Goal: Task Accomplishment & Management: Manage account settings

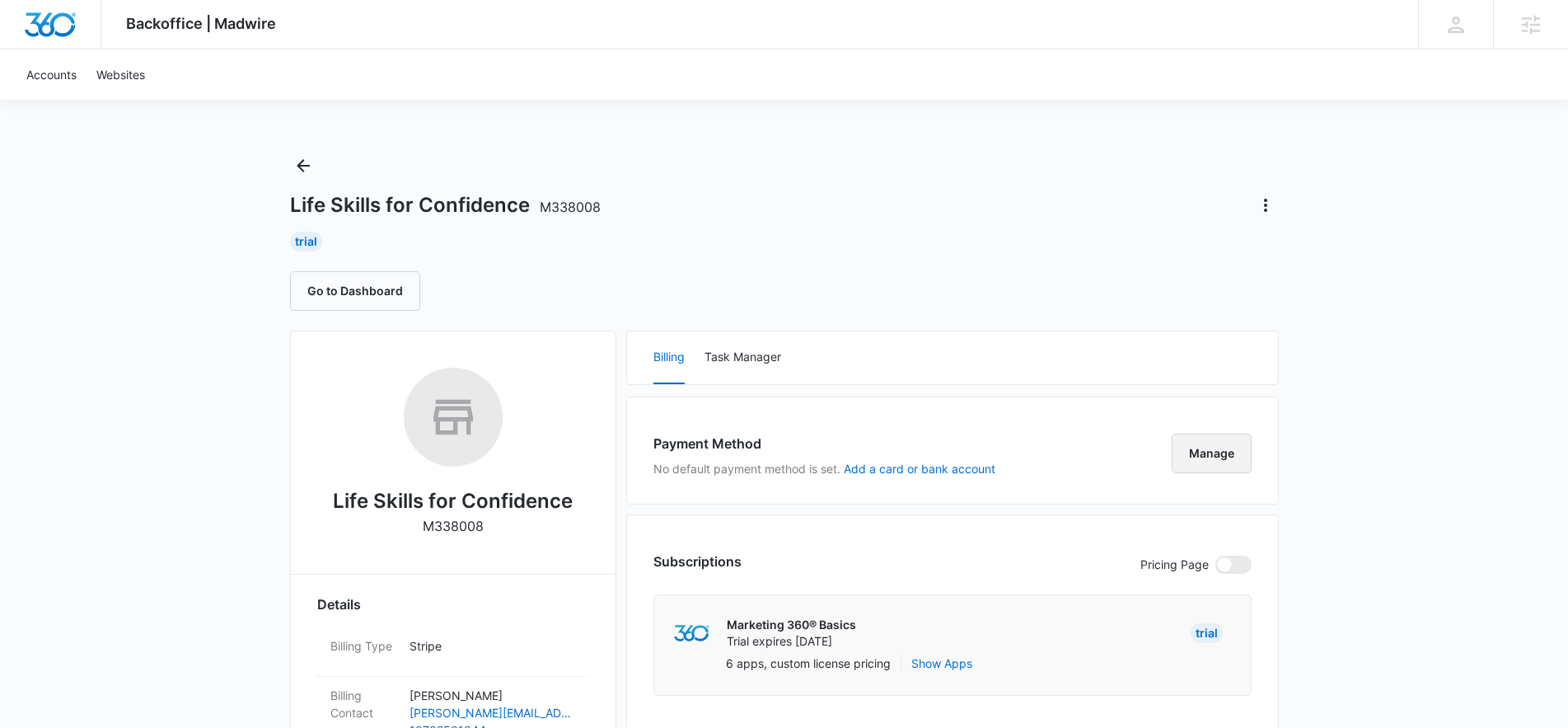
click at [1212, 441] on button "Manage" at bounding box center [1212, 454] width 80 height 39
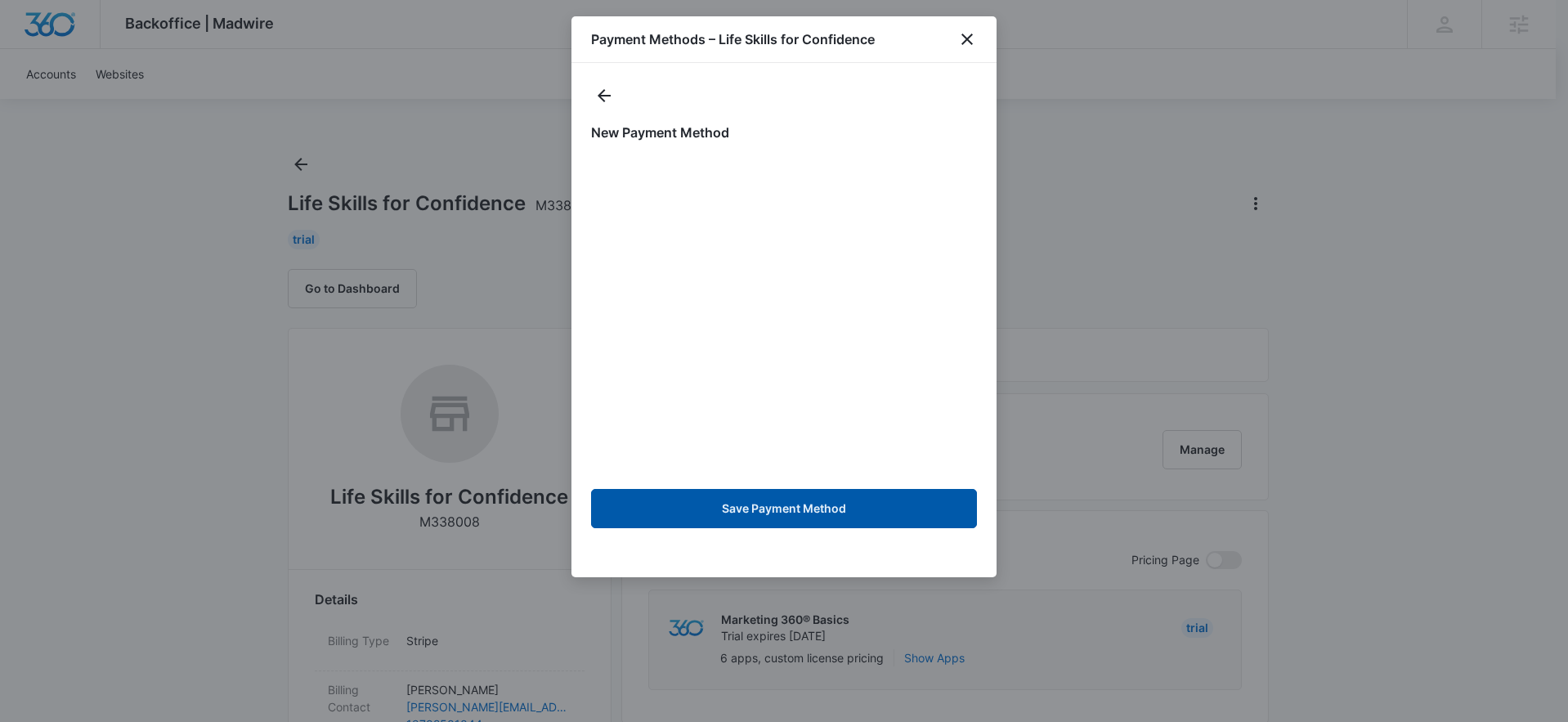
click at [811, 496] on button "Save Payment Method" at bounding box center [783, 508] width 386 height 39
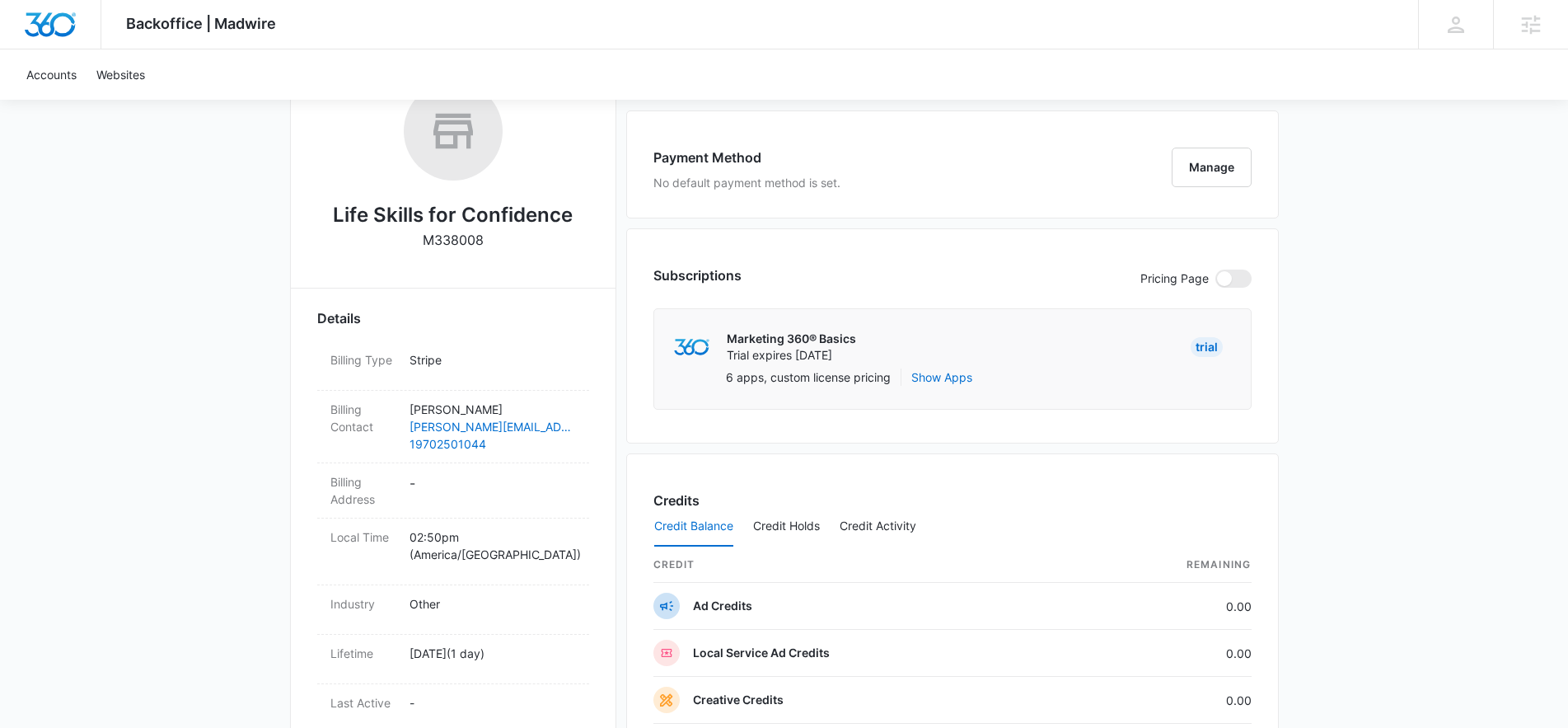
scroll to position [164, 0]
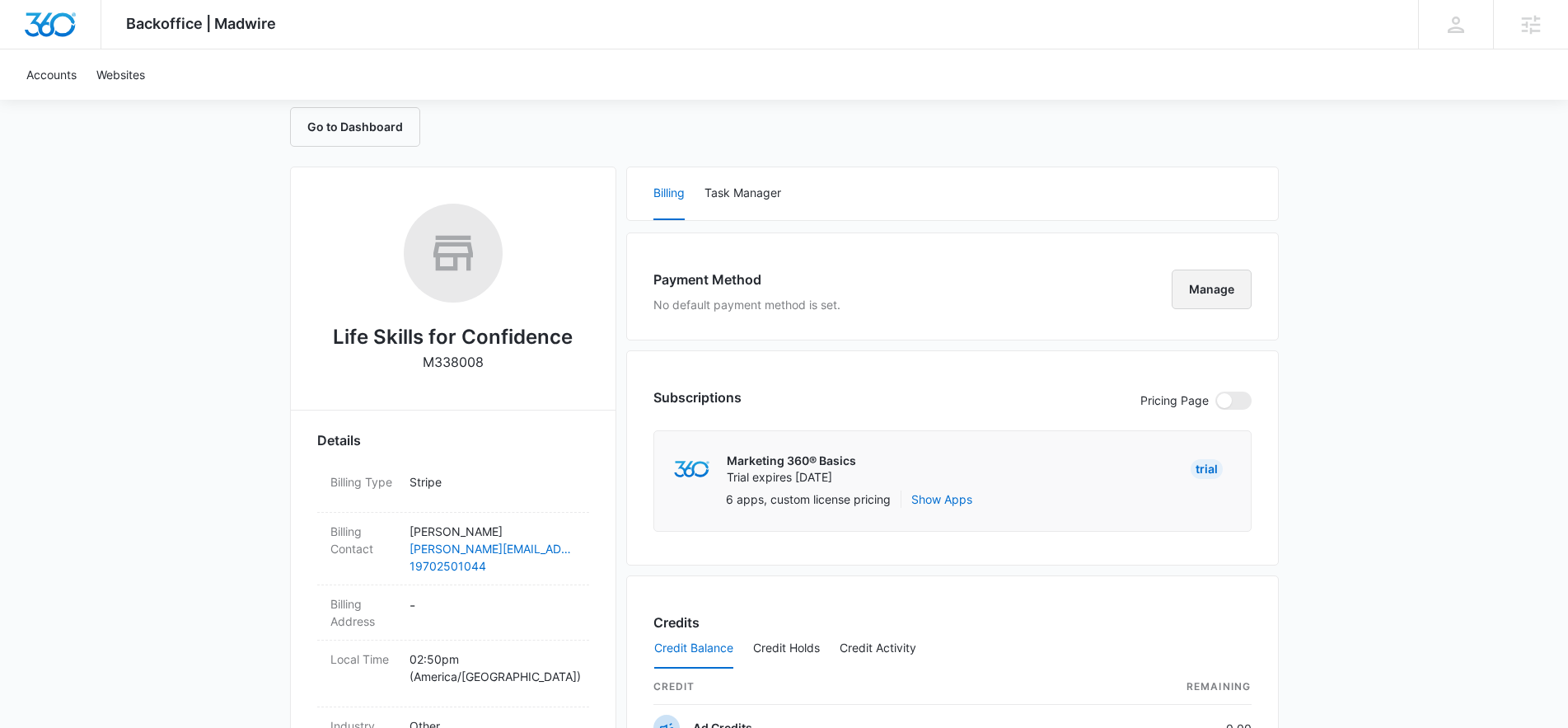
click at [1213, 279] on button "Manage" at bounding box center [1212, 289] width 80 height 39
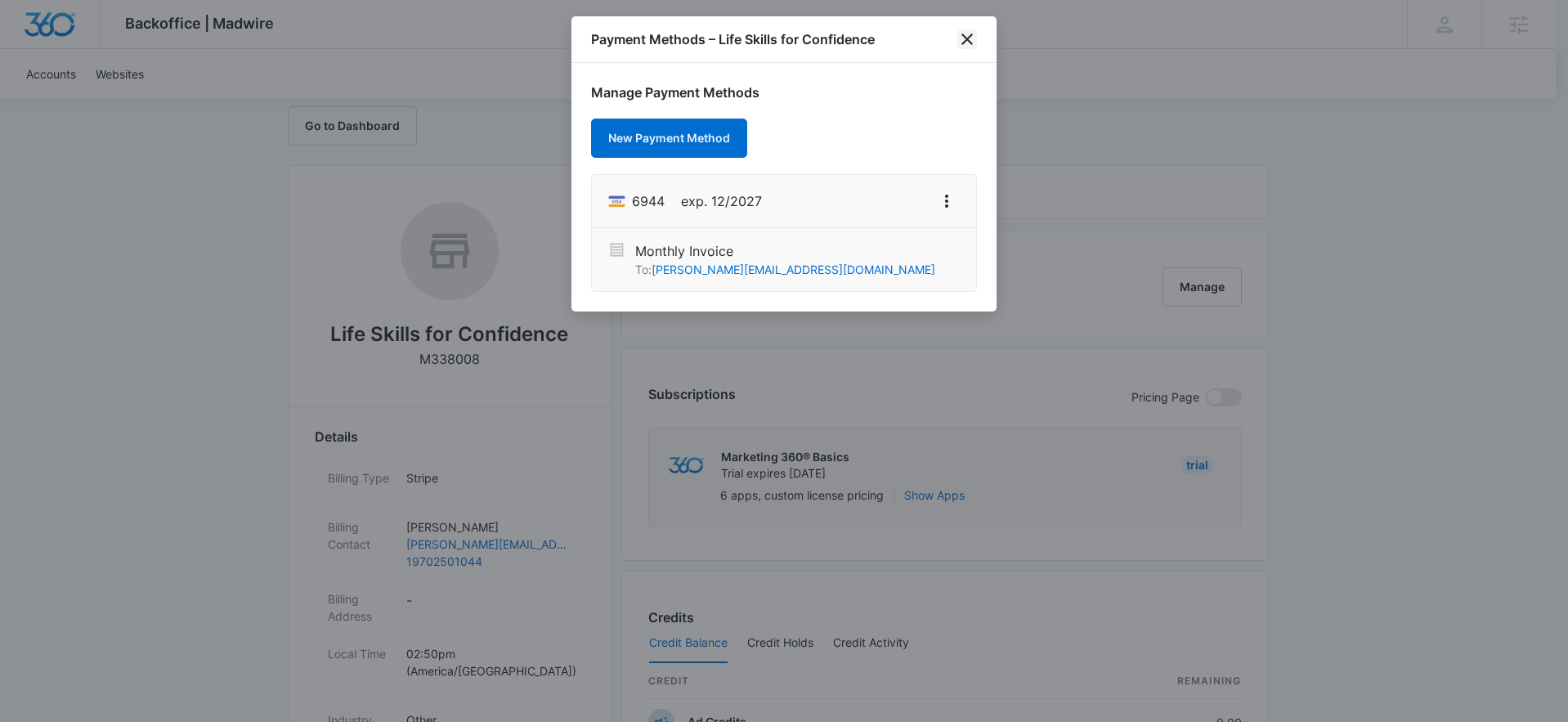
click at [967, 44] on icon "close" at bounding box center [967, 39] width 19 height 19
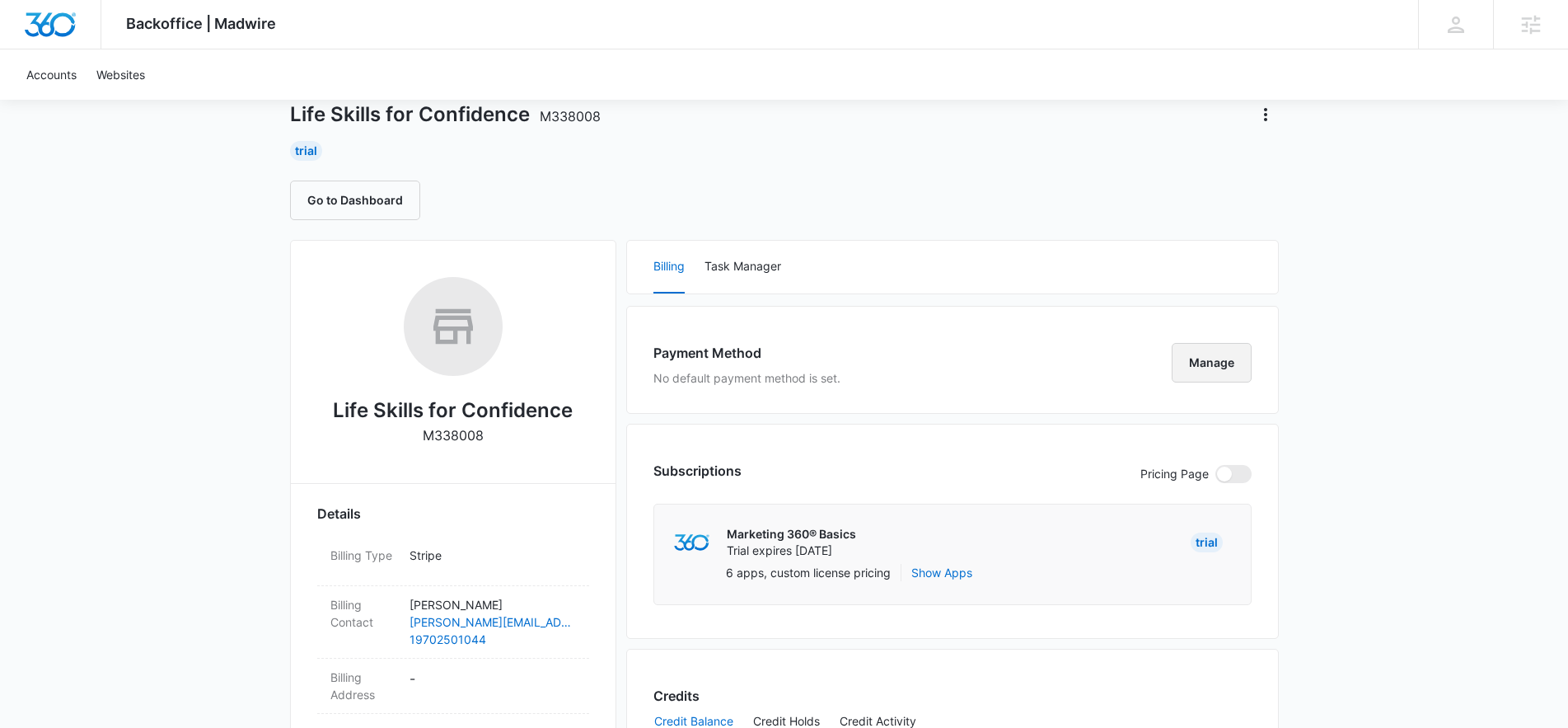
scroll to position [0, 0]
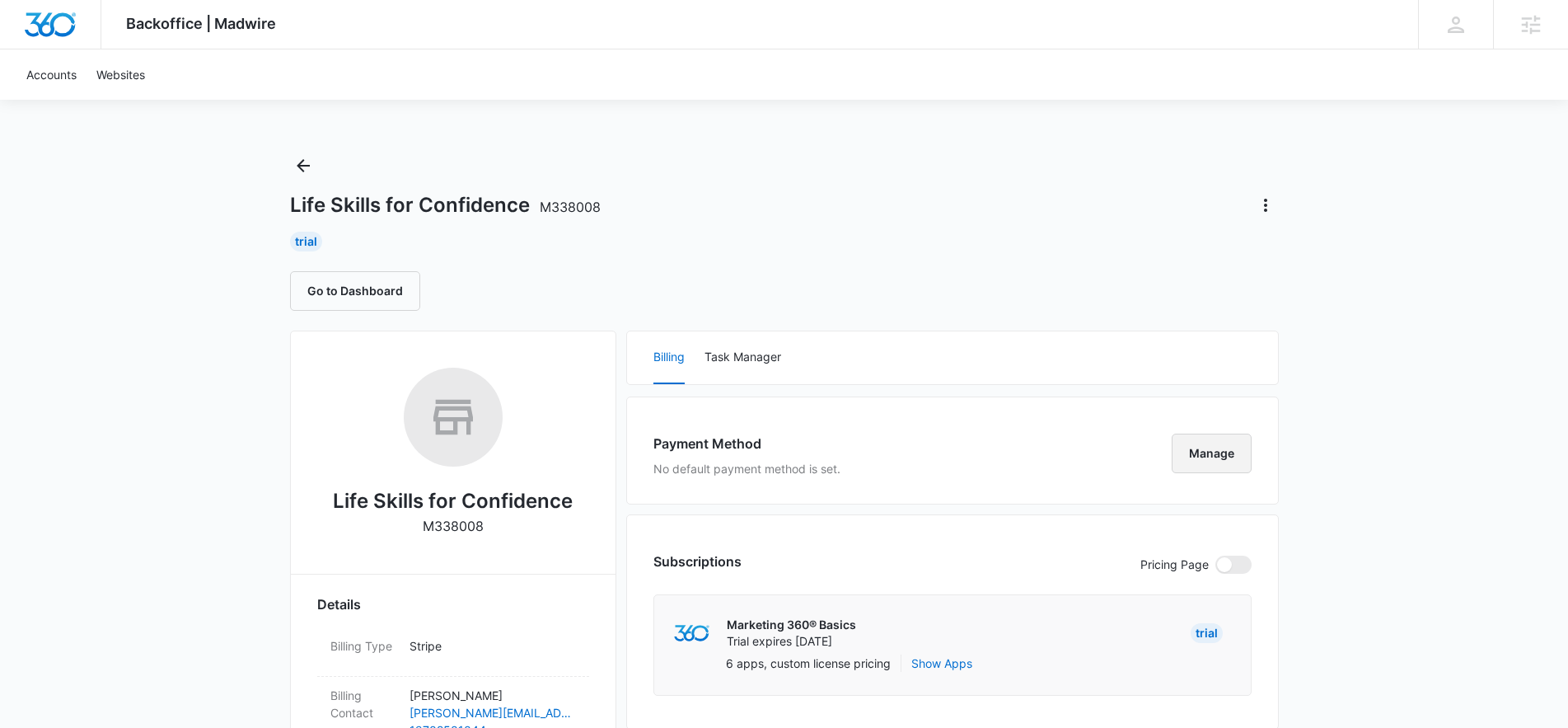
click at [1205, 458] on button "Manage" at bounding box center [1212, 454] width 80 height 39
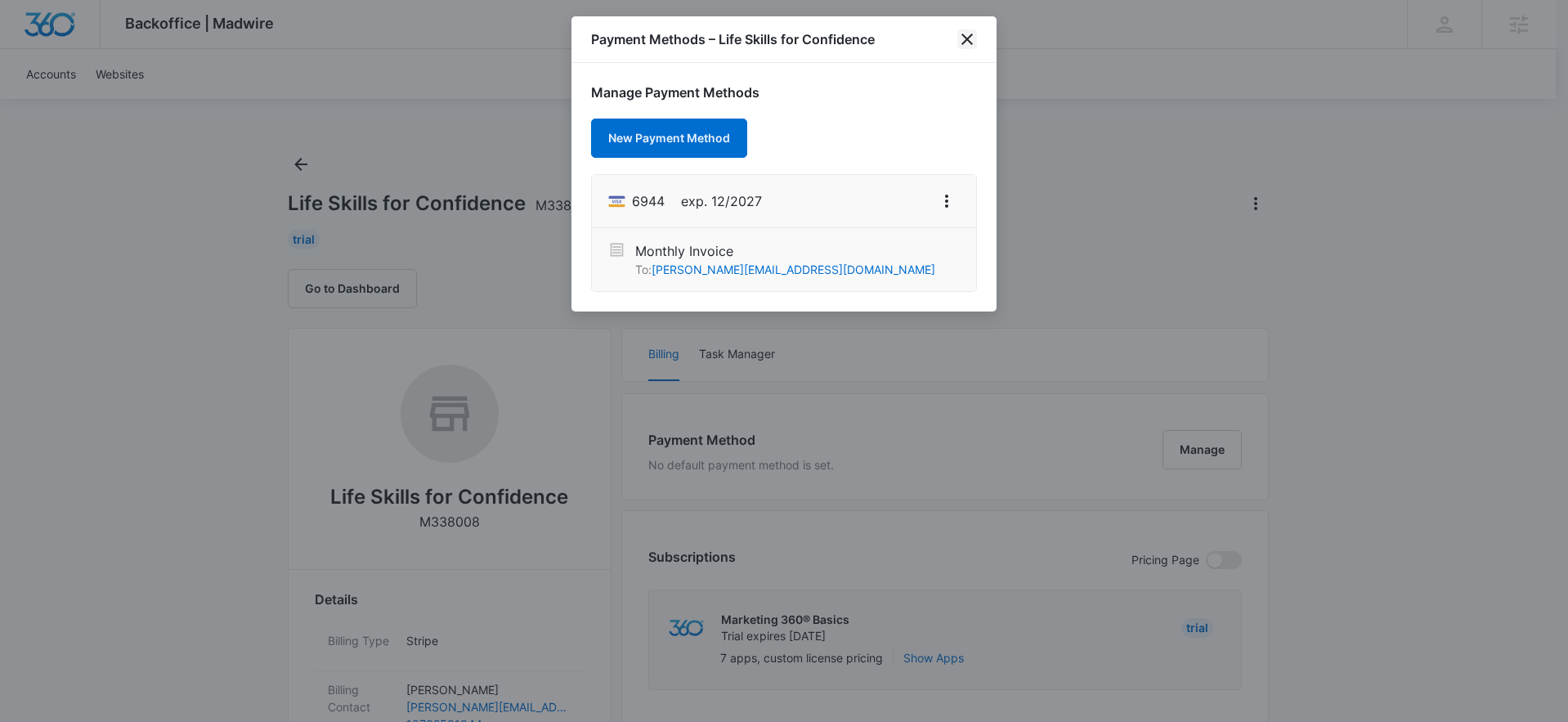
click at [967, 44] on icon "close" at bounding box center [967, 39] width 19 height 19
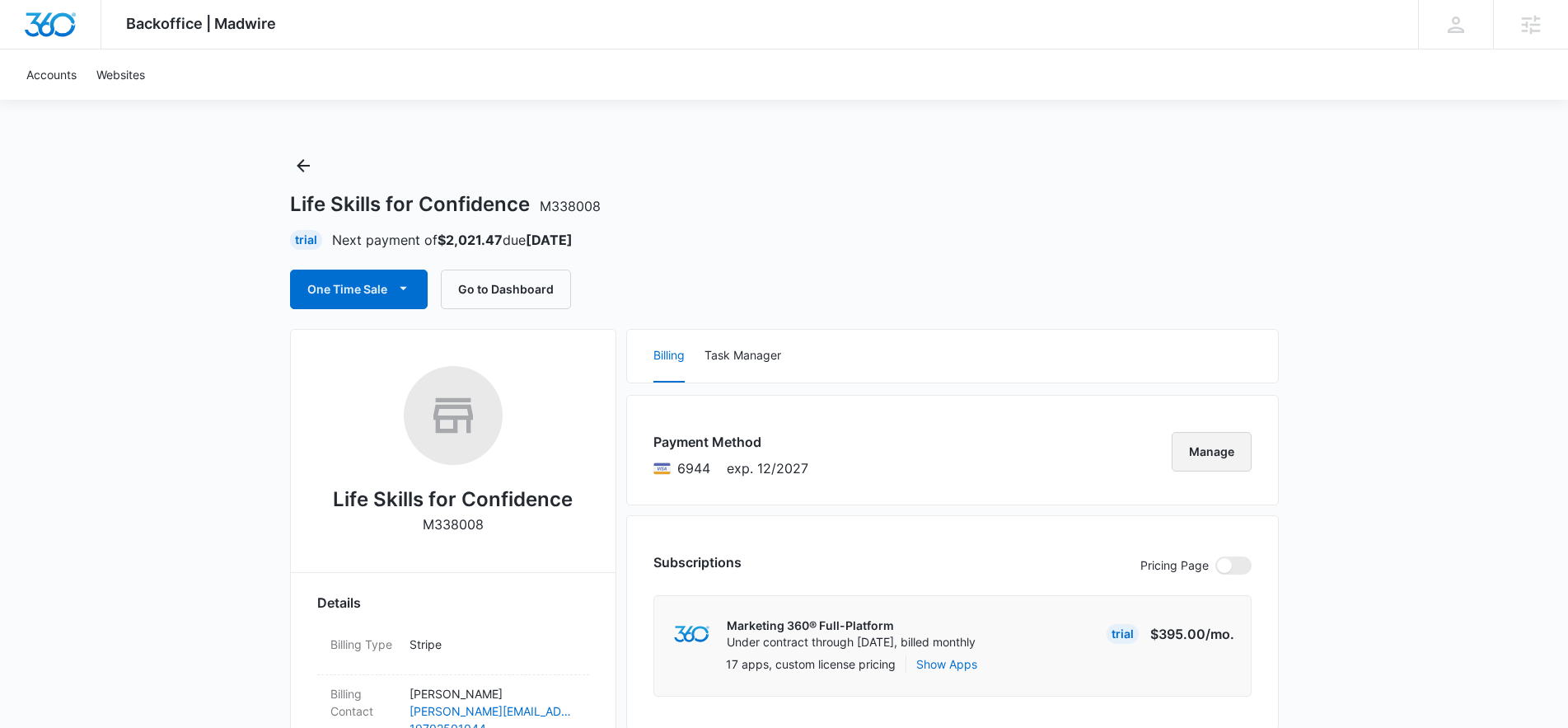
click at [1203, 444] on button "Manage" at bounding box center [1212, 452] width 80 height 39
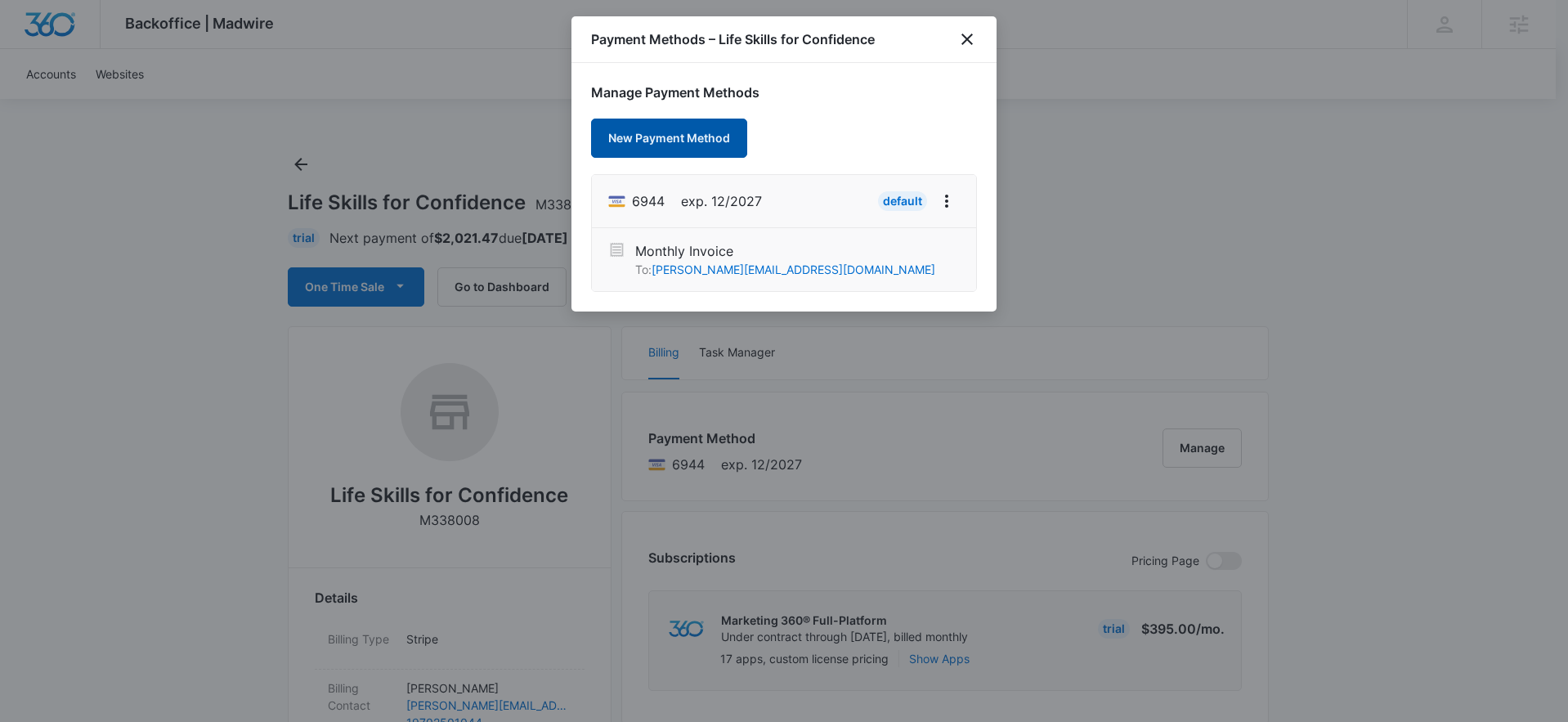
click at [674, 148] on button "New Payment Method" at bounding box center [668, 138] width 156 height 39
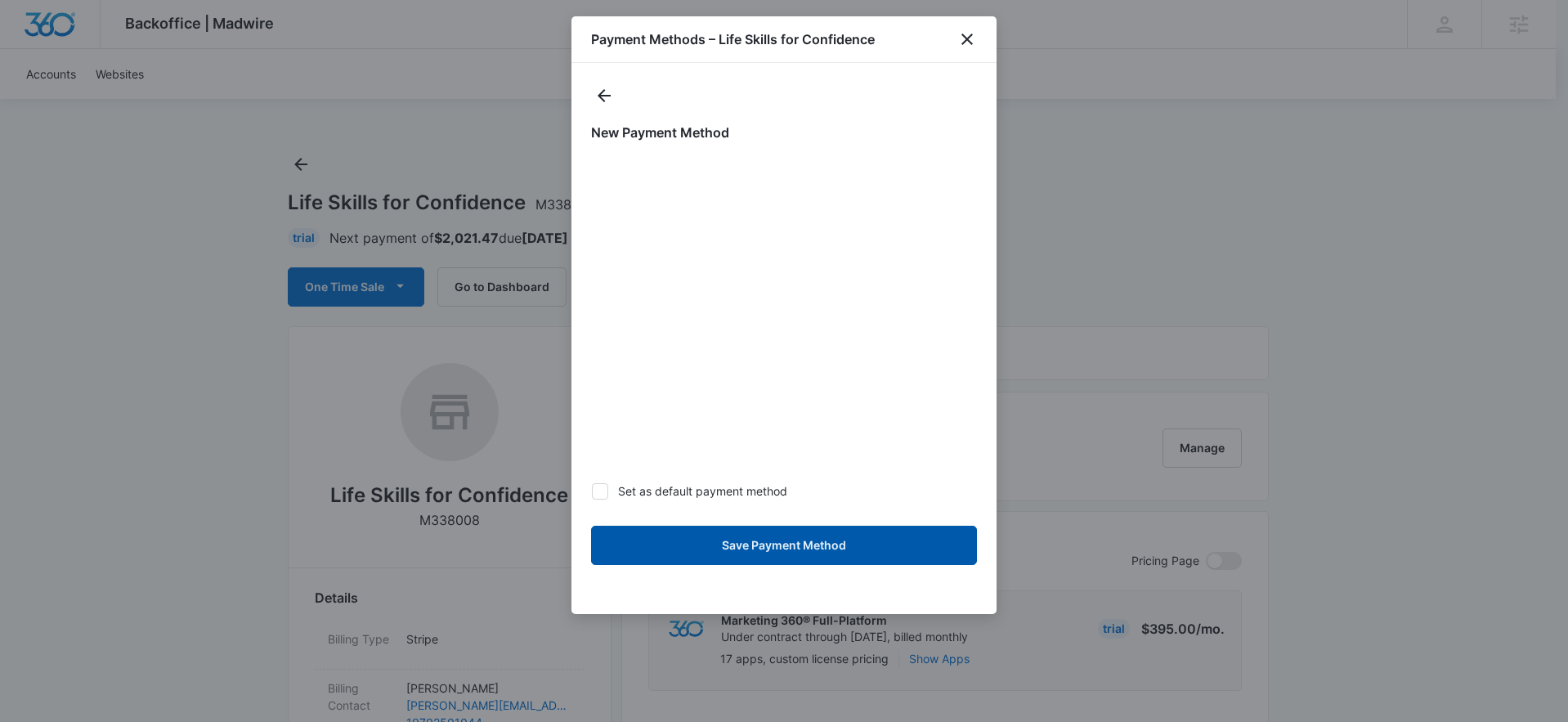
click at [849, 546] on button "Save Payment Method" at bounding box center [783, 545] width 386 height 39
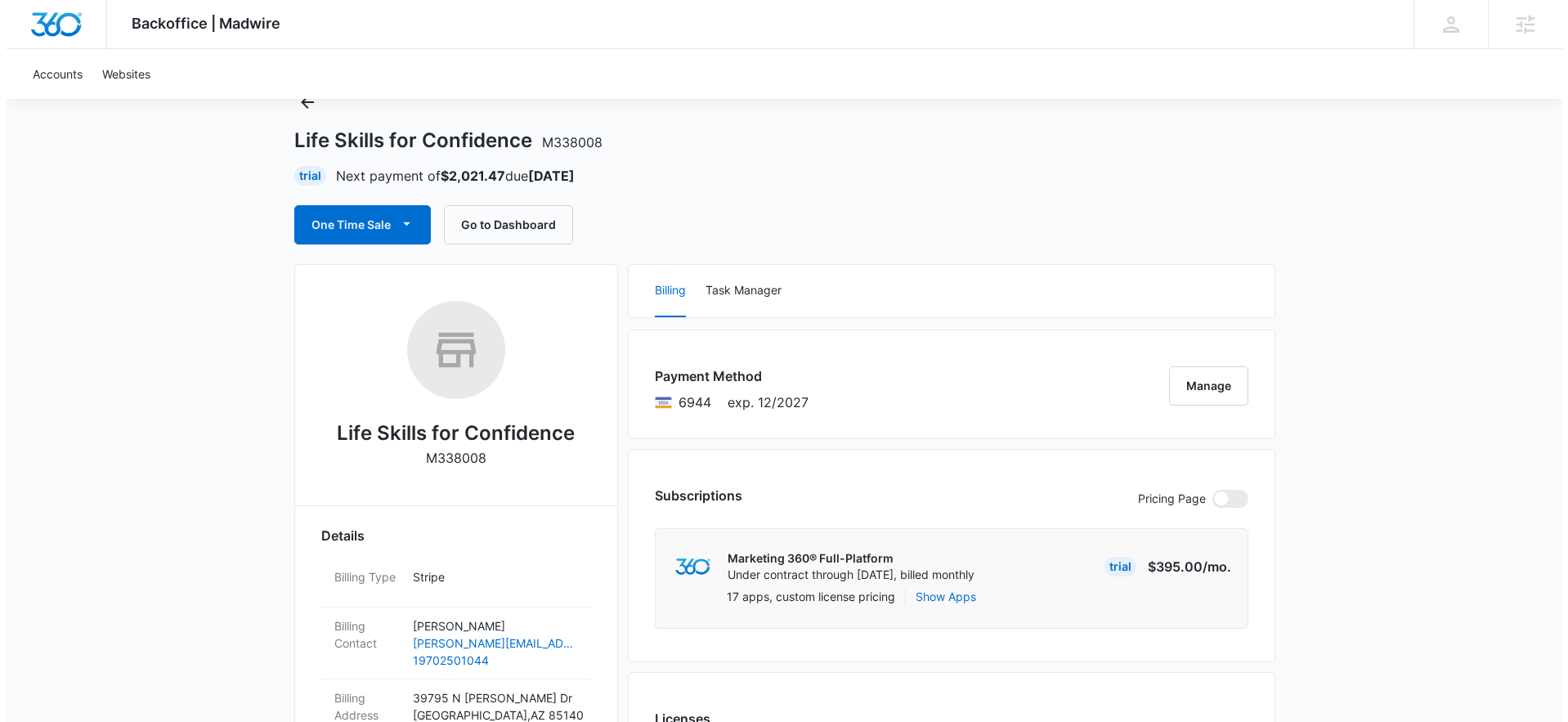
scroll to position [135, 0]
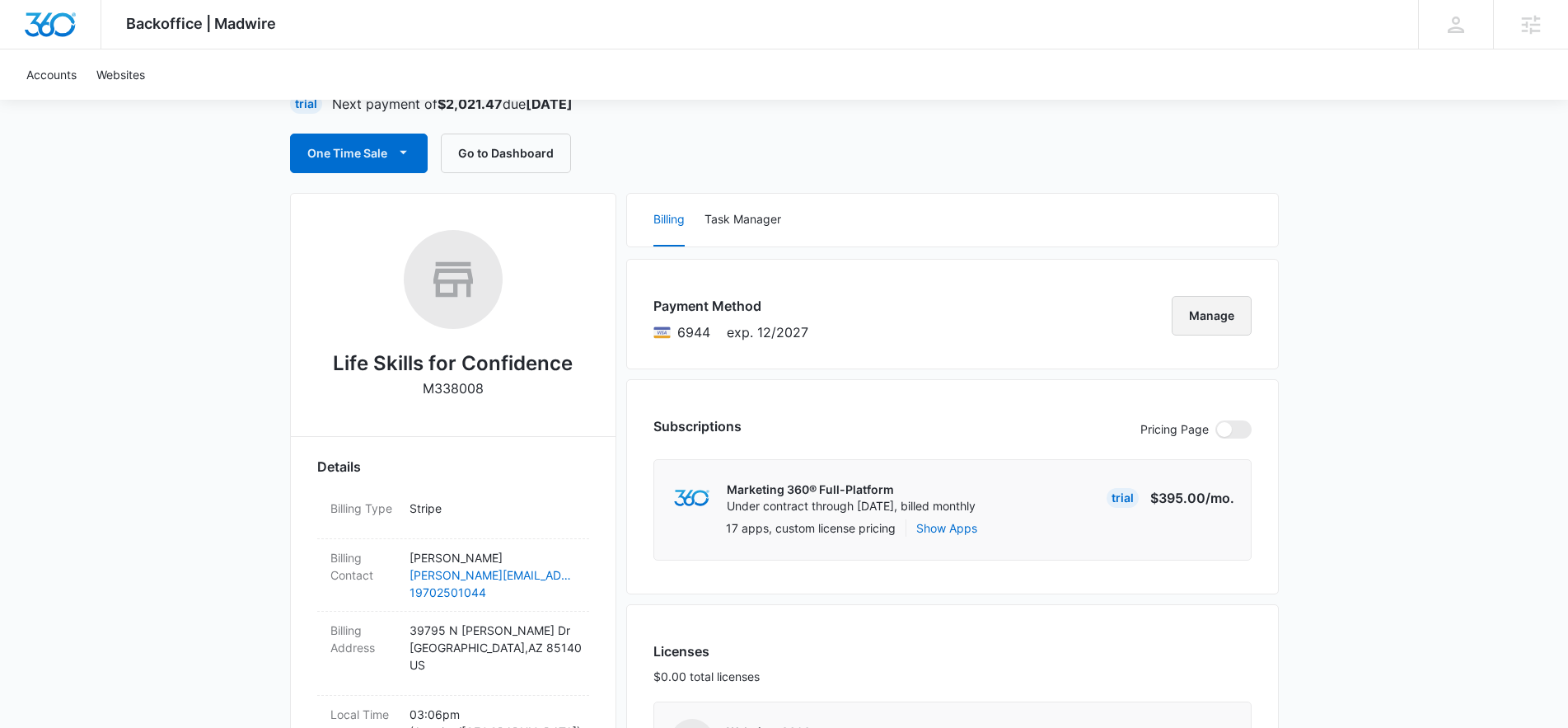
click at [1209, 315] on button "Manage" at bounding box center [1212, 315] width 80 height 39
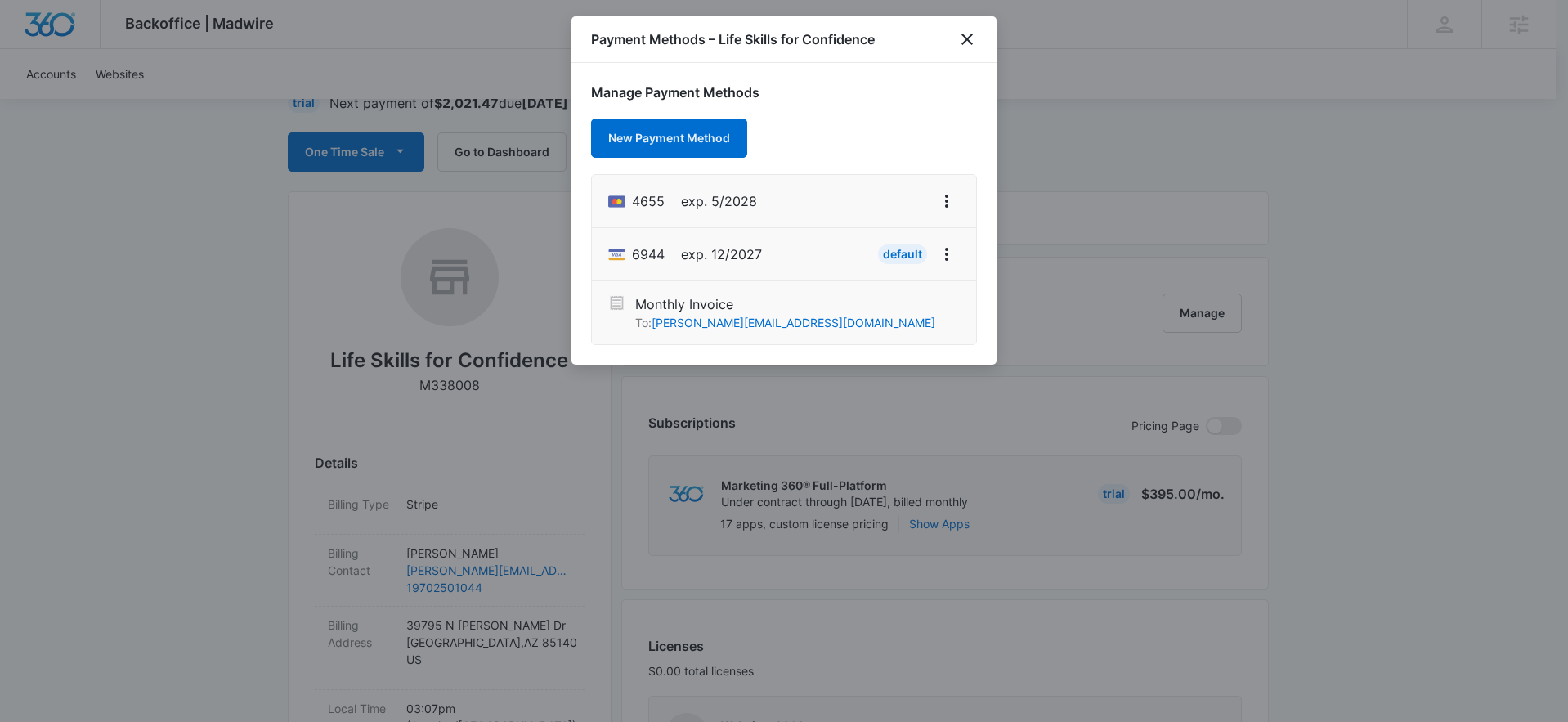
click at [657, 209] on span "4655" at bounding box center [648, 201] width 33 height 19
copy span "4655"
